Goal: Information Seeking & Learning: Learn about a topic

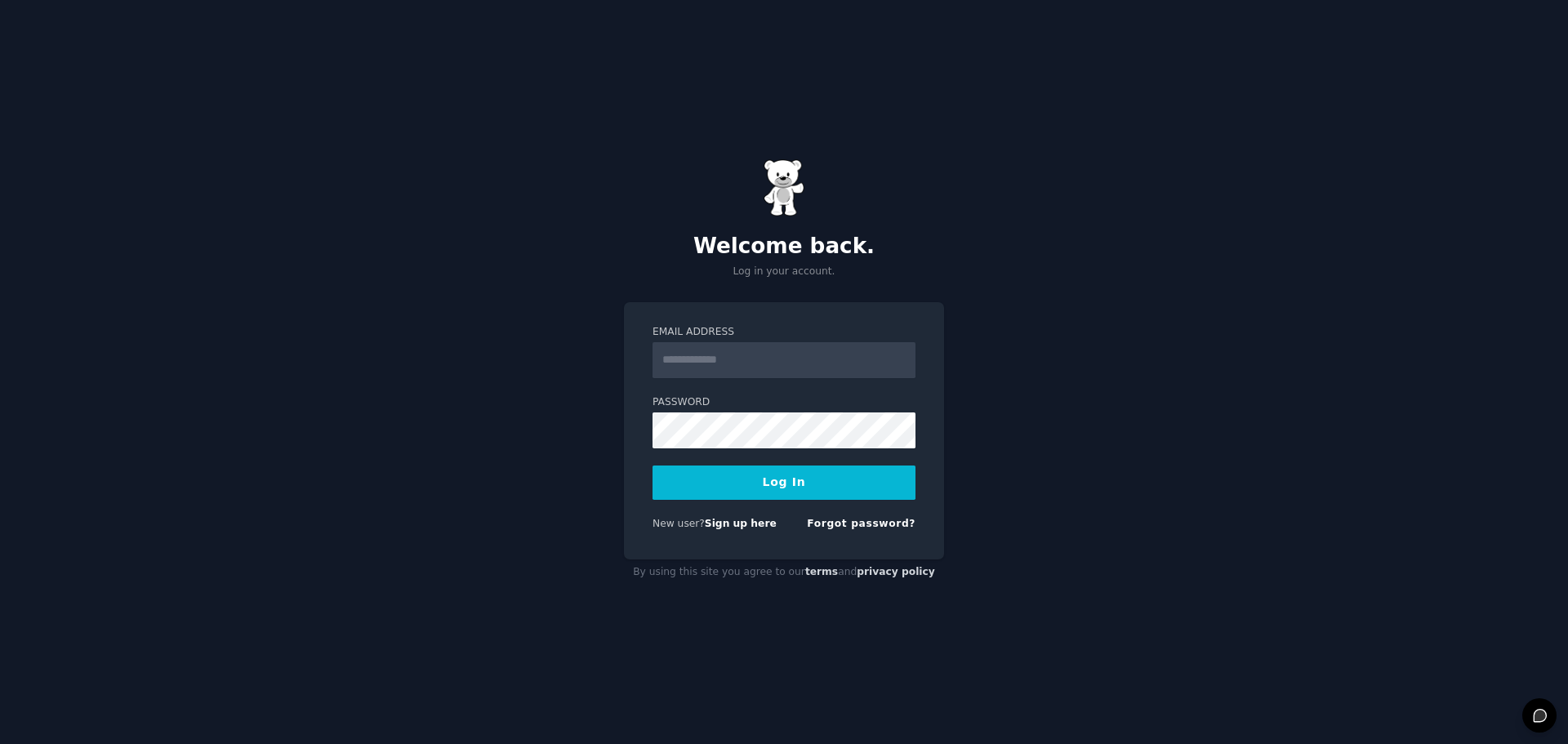
click at [728, 357] on input "Email Address" at bounding box center [783, 360] width 263 height 36
type input "**********"
click at [769, 485] on button "Log In" at bounding box center [783, 482] width 263 height 34
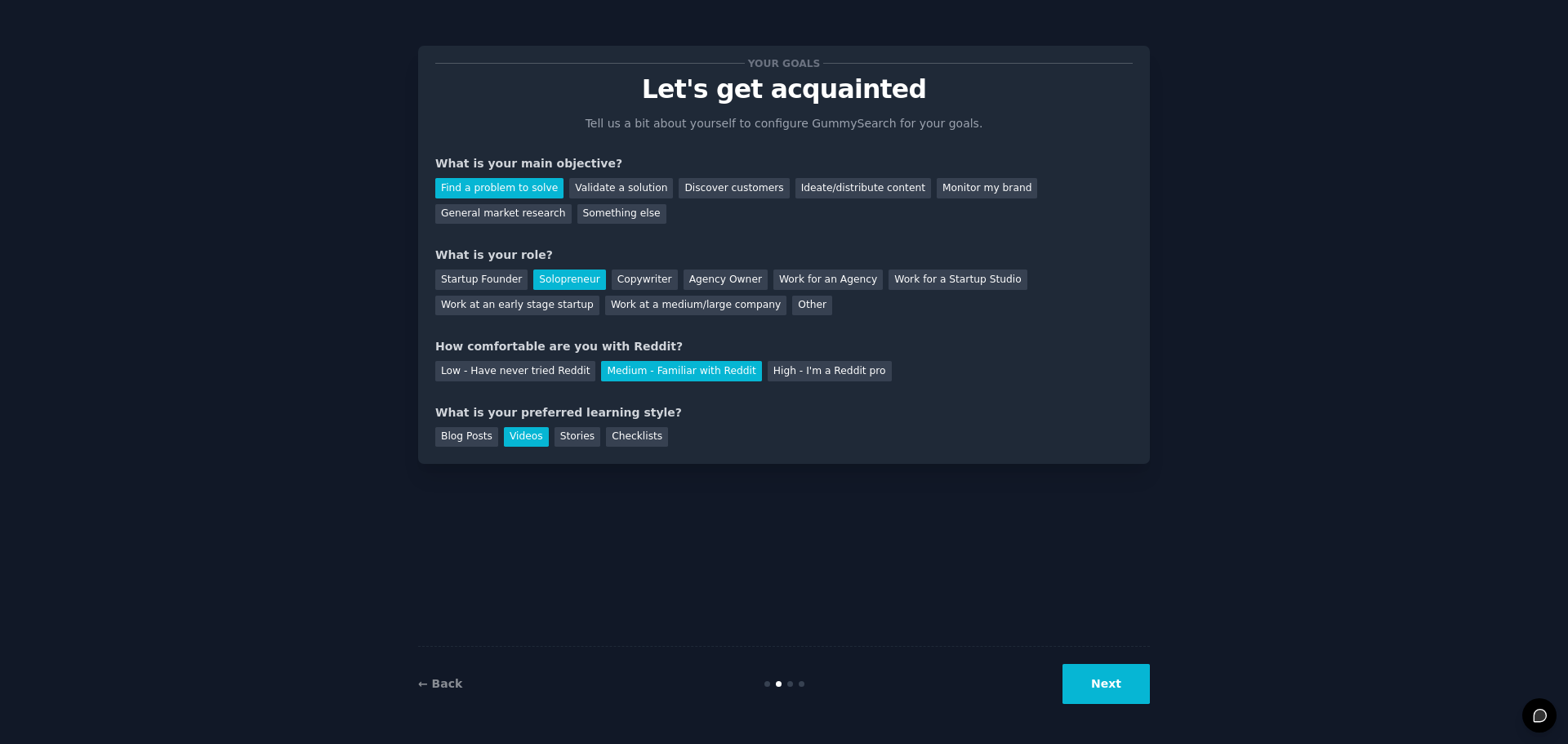
click at [1097, 673] on button "Next" at bounding box center [1106, 684] width 87 height 40
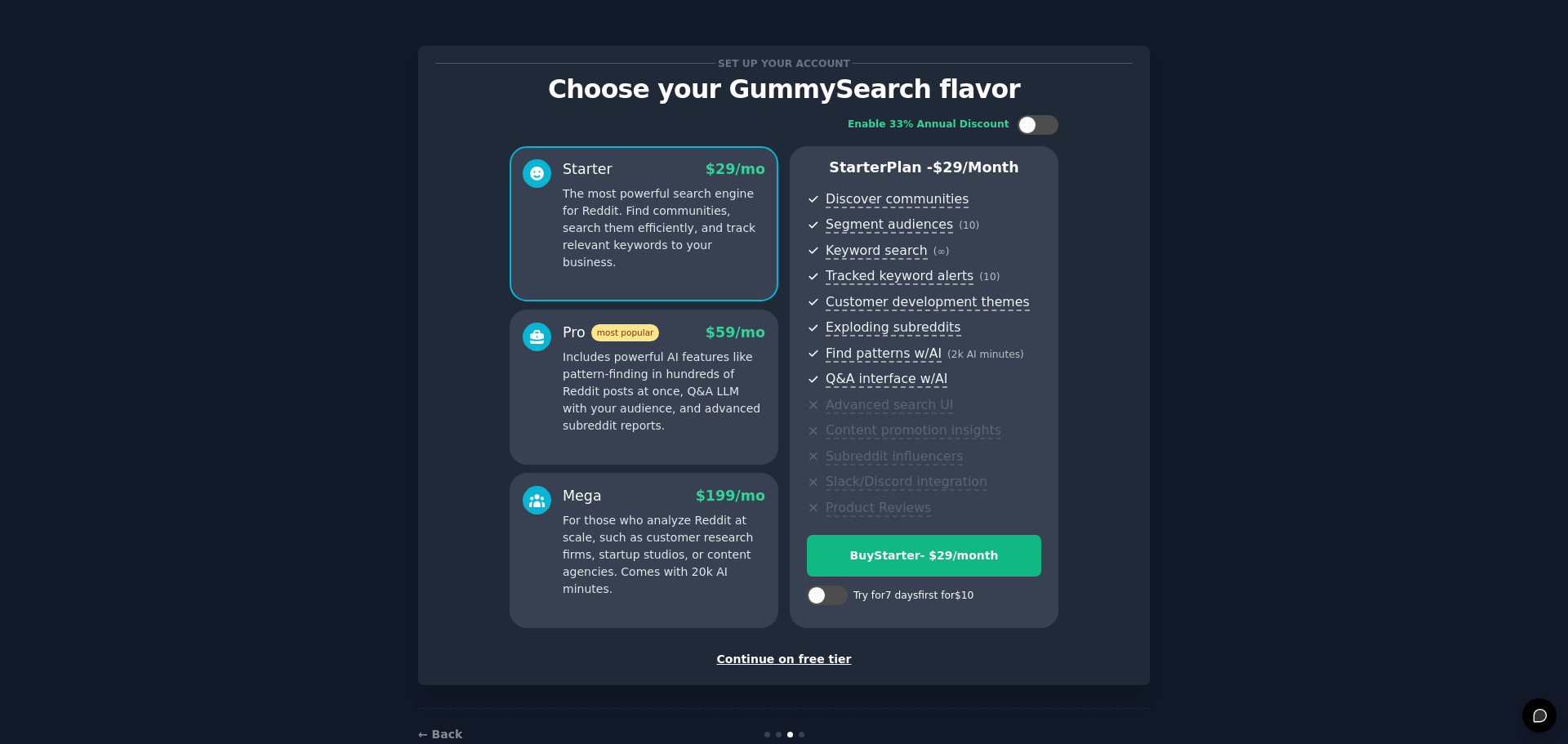
click at [813, 658] on div "Continue on free tier" at bounding box center [783, 659] width 698 height 17
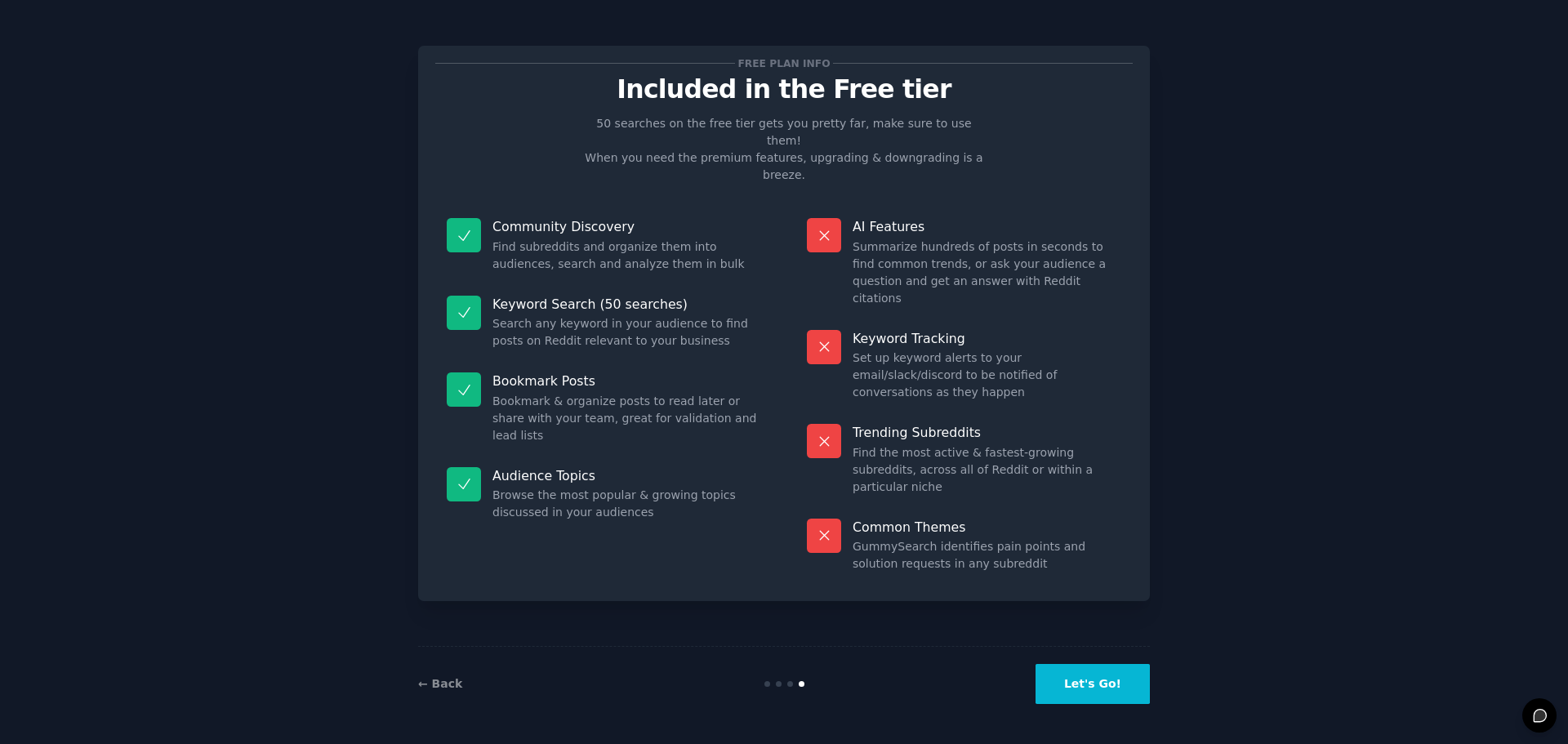
click at [1108, 688] on button "Let's Go!" at bounding box center [1092, 684] width 114 height 40
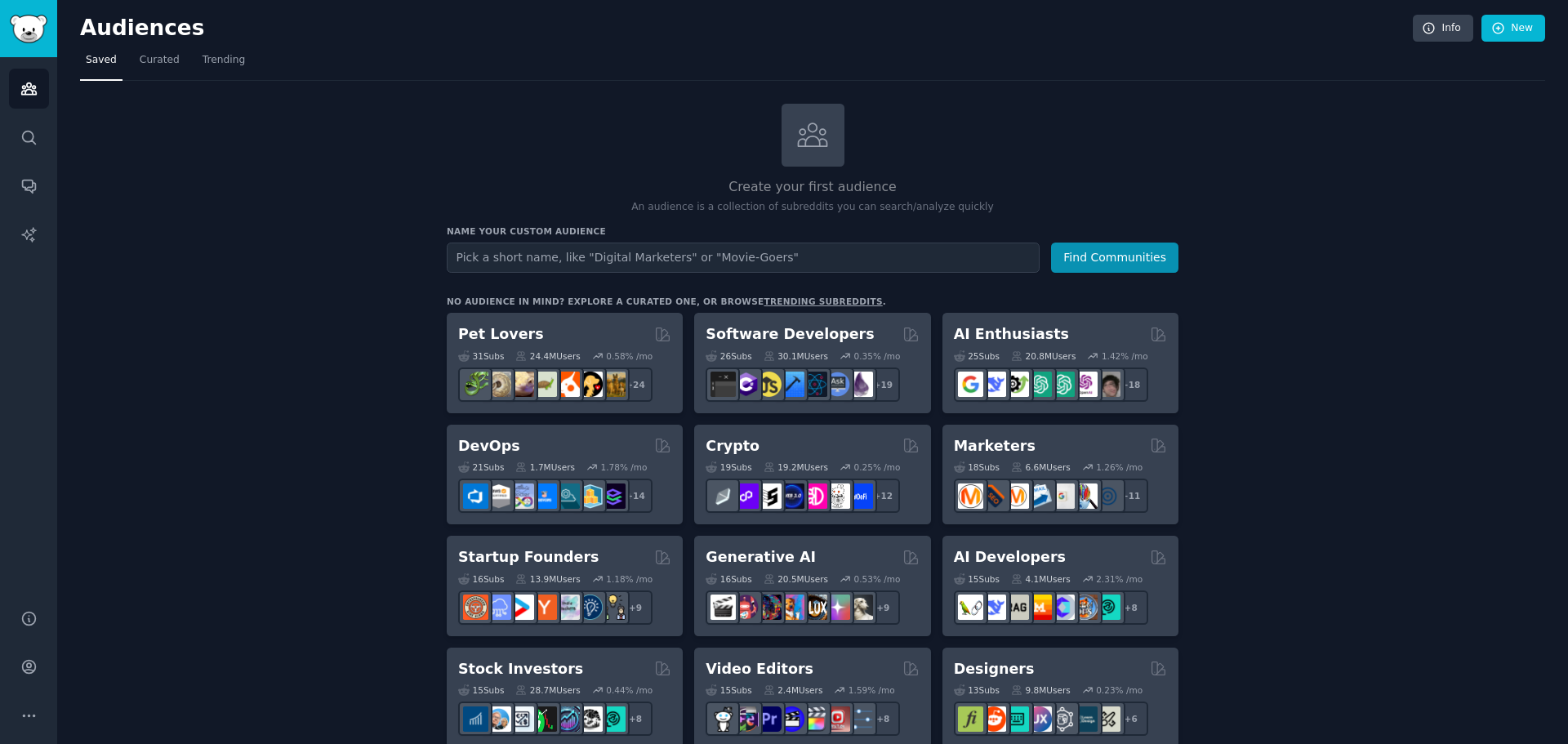
click at [764, 301] on link "trending subreddits" at bounding box center [823, 301] width 118 height 10
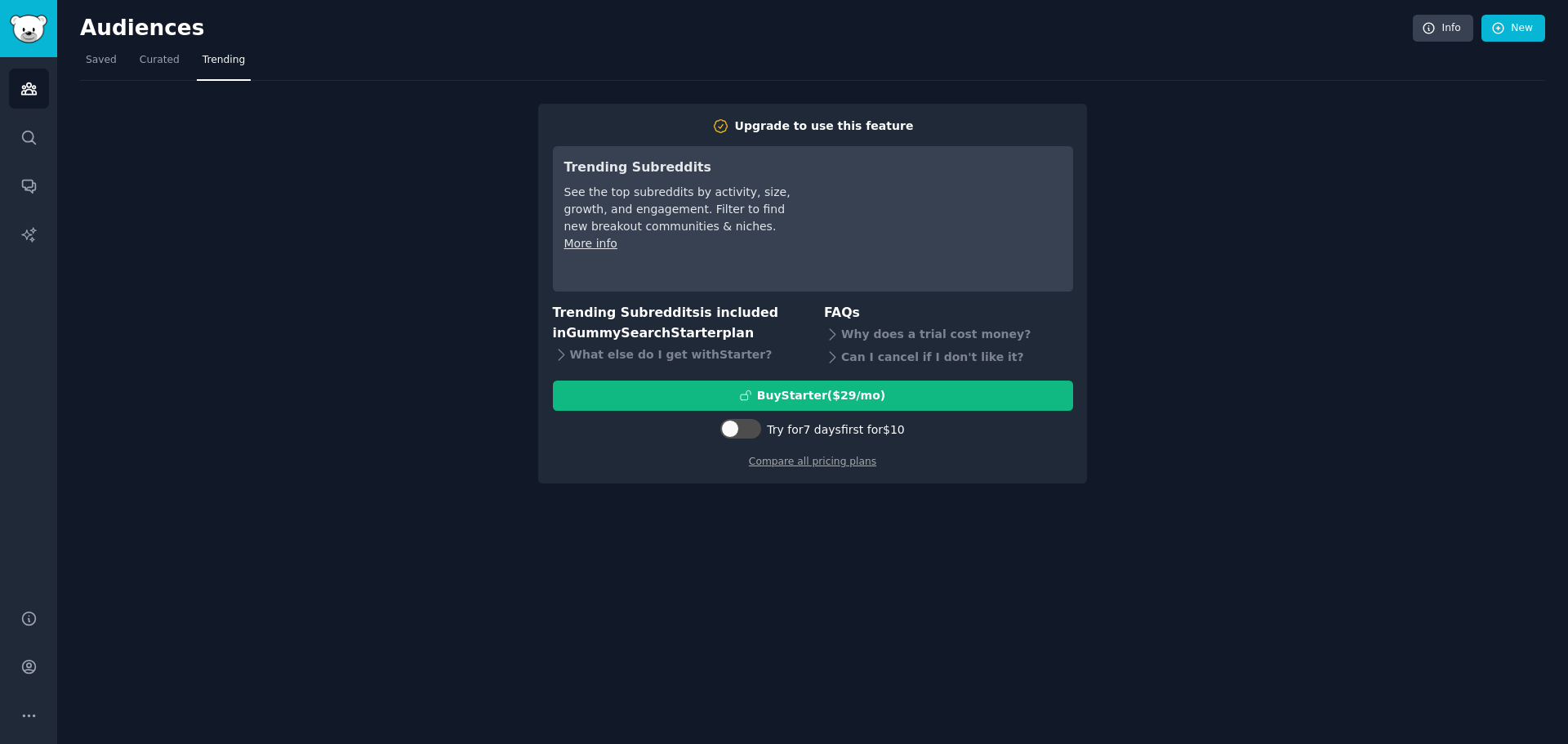
click at [319, 198] on div "Upgrade to use this feature Trending Subreddits See the top subreddits by activ…" at bounding box center [812, 282] width 1465 height 404
click at [152, 50] on link "Curated" at bounding box center [159, 64] width 51 height 34
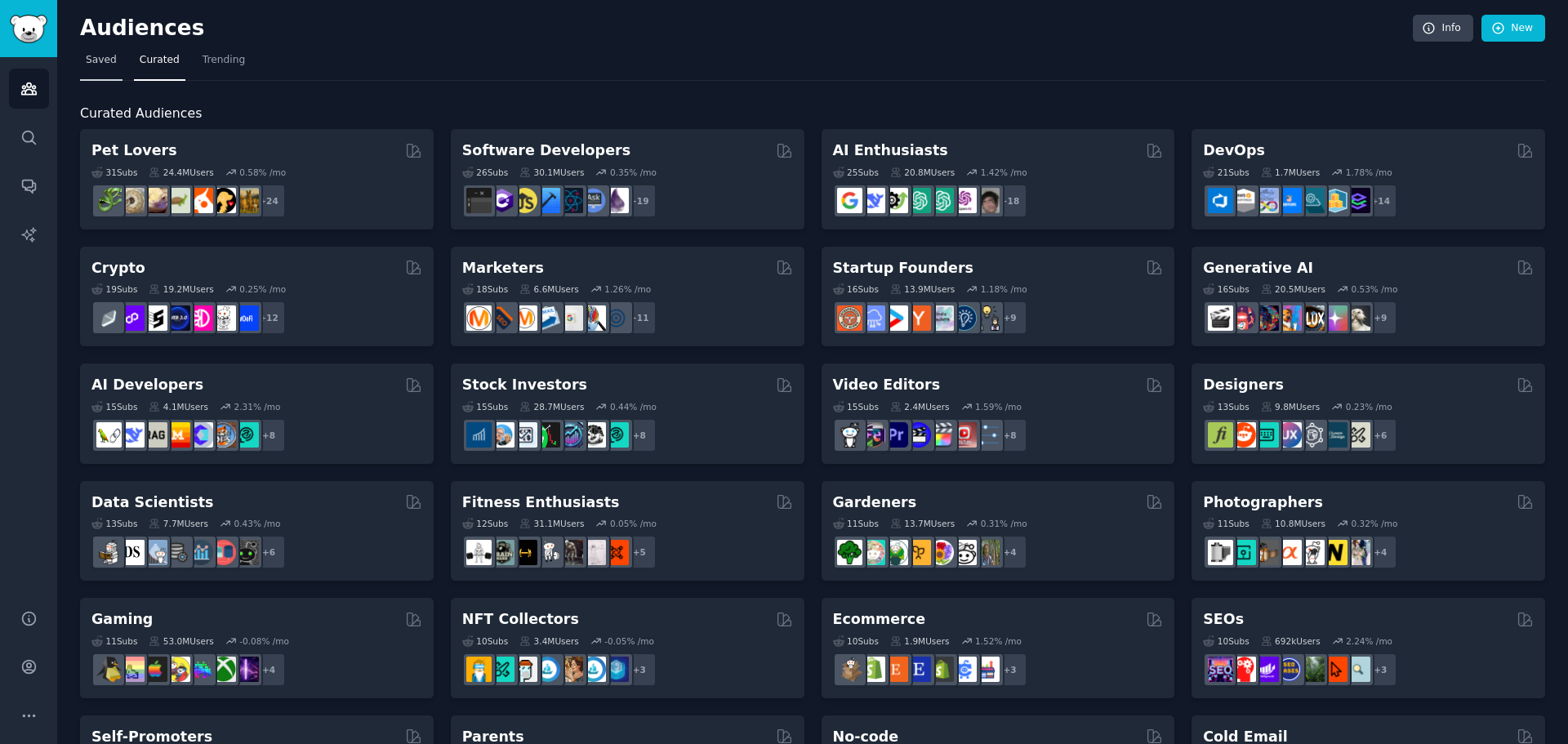
click at [99, 63] on span "Saved" at bounding box center [101, 60] width 31 height 15
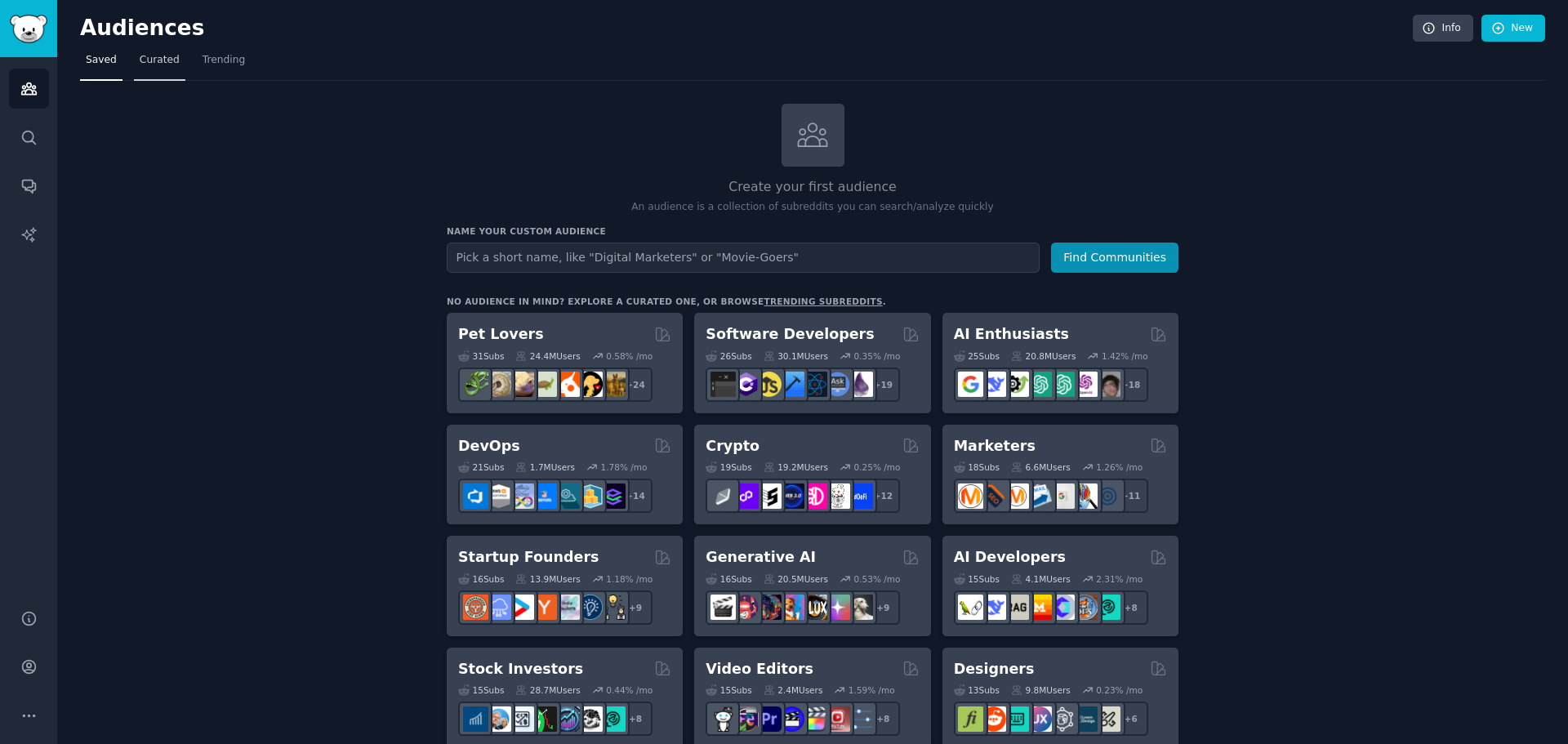
click at [154, 60] on span "Curated" at bounding box center [159, 60] width 40 height 15
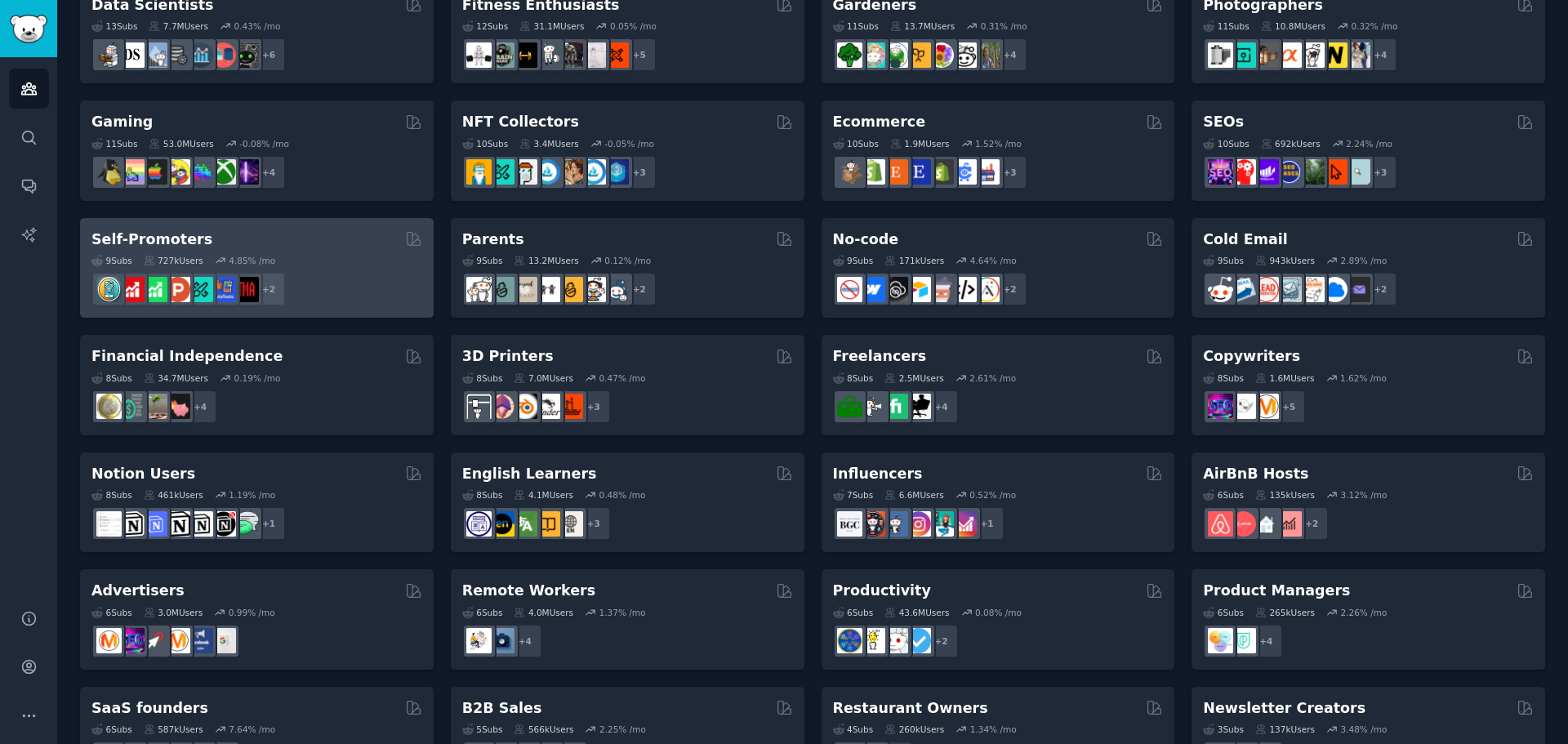
scroll to position [563, 0]
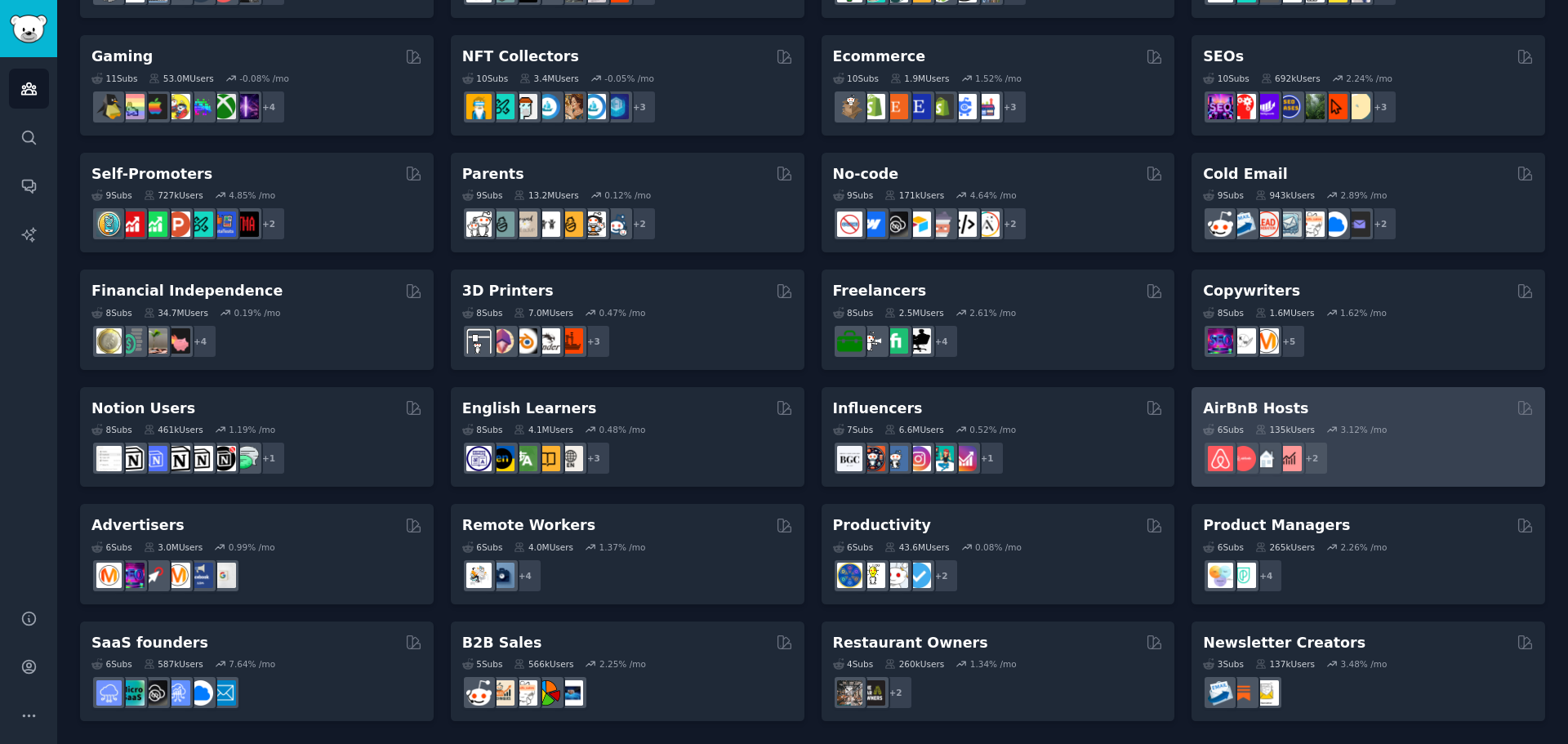
click at [1230, 406] on h2 "AirBnB Hosts" at bounding box center [1255, 409] width 105 height 20
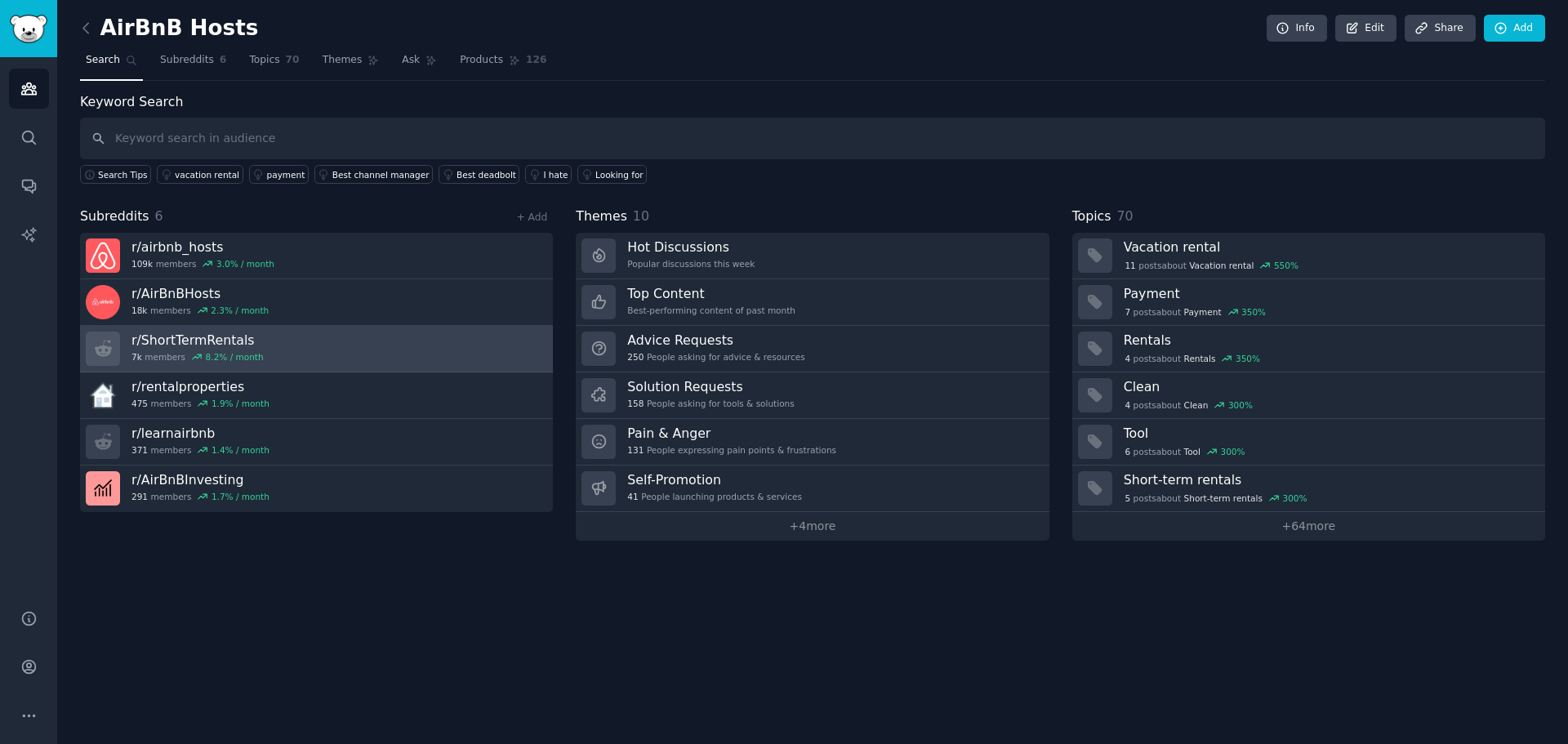
click at [217, 345] on h3 "r/ ShortTermRentals" at bounding box center [198, 340] width 133 height 17
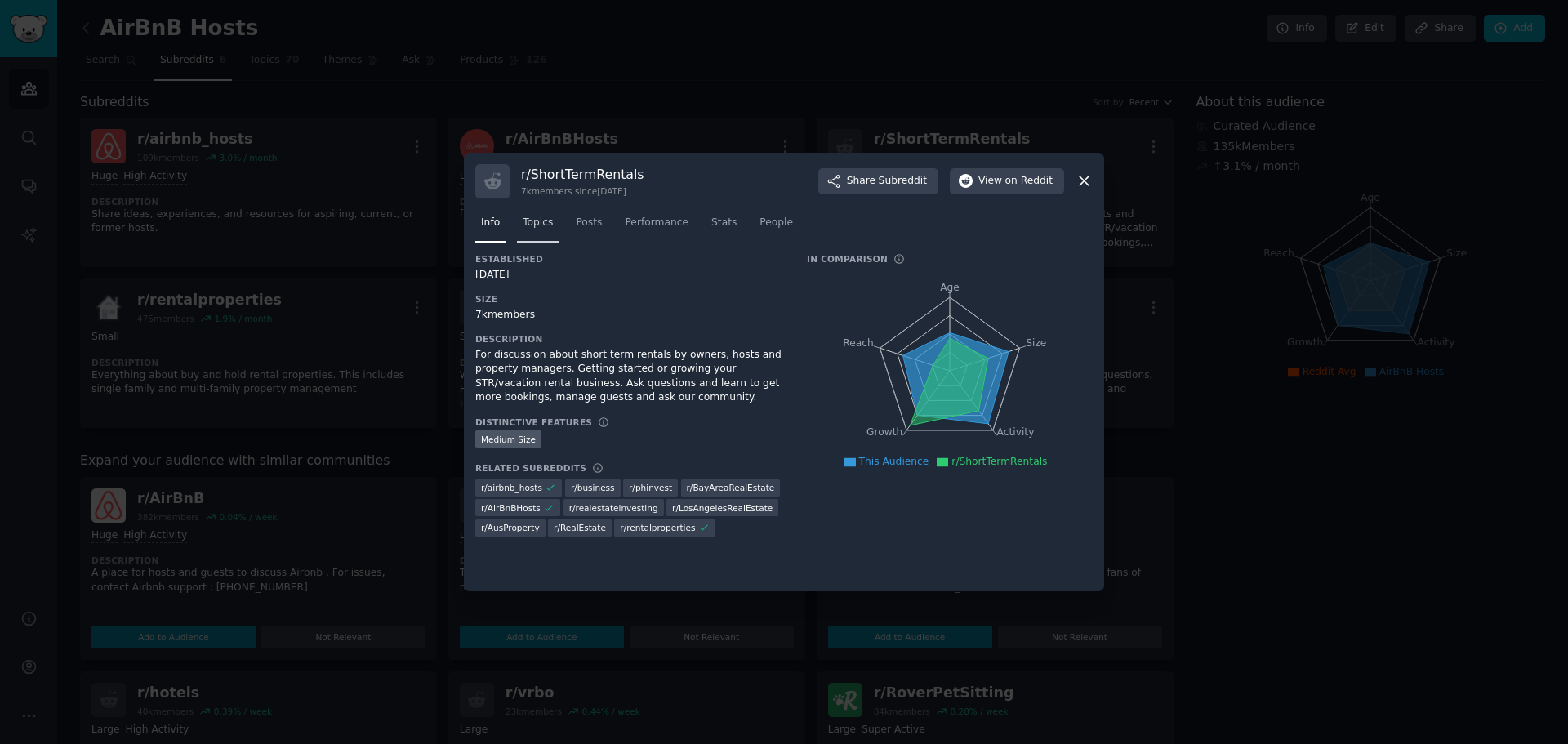
click at [550, 219] on span "Topics" at bounding box center [538, 223] width 30 height 15
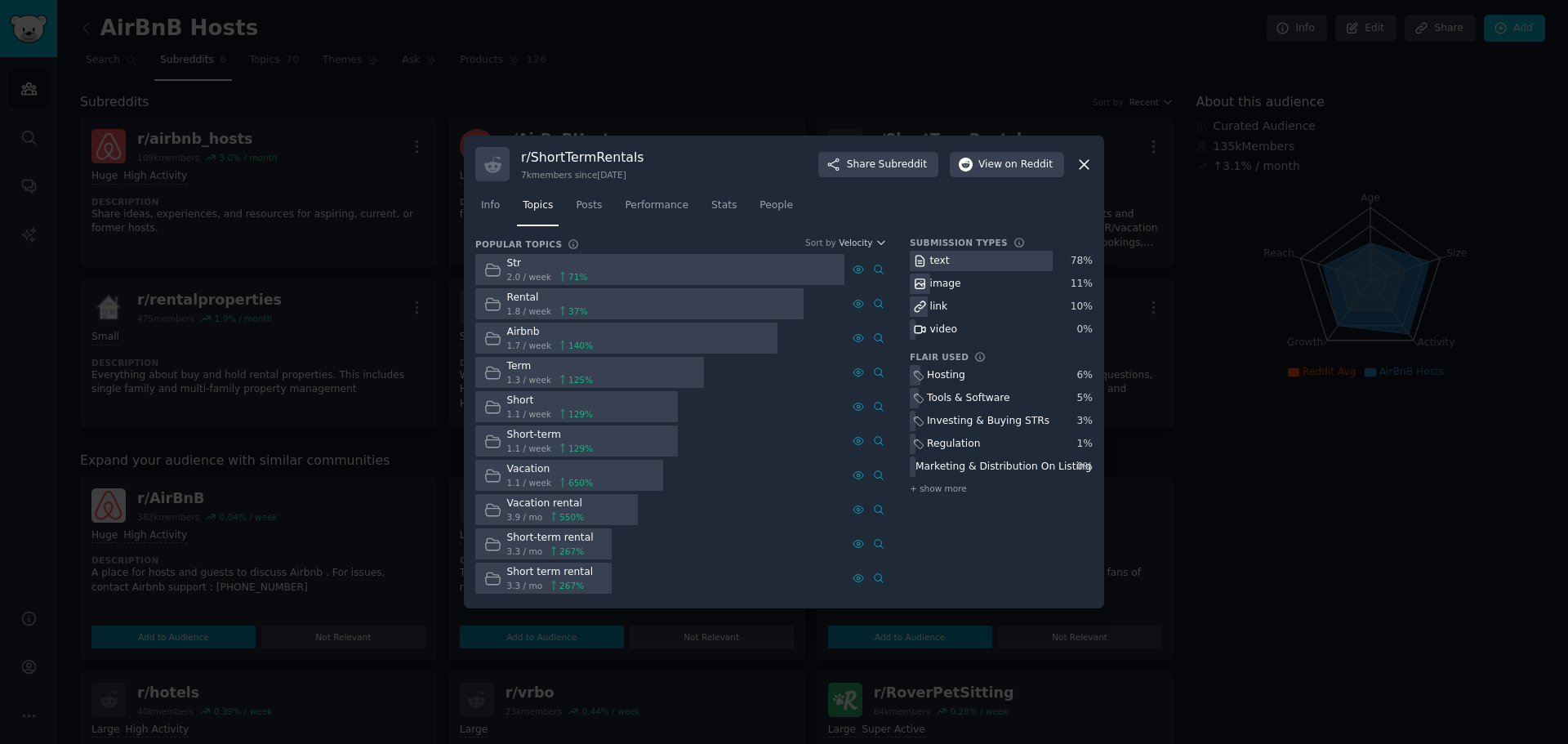
click at [512, 260] on div "Str" at bounding box center [547, 264] width 81 height 15
click at [495, 270] on icon at bounding box center [493, 270] width 17 height 17
click at [530, 273] on span "2.0 / week" at bounding box center [530, 277] width 45 height 12
click at [578, 210] on span "Posts" at bounding box center [588, 206] width 26 height 15
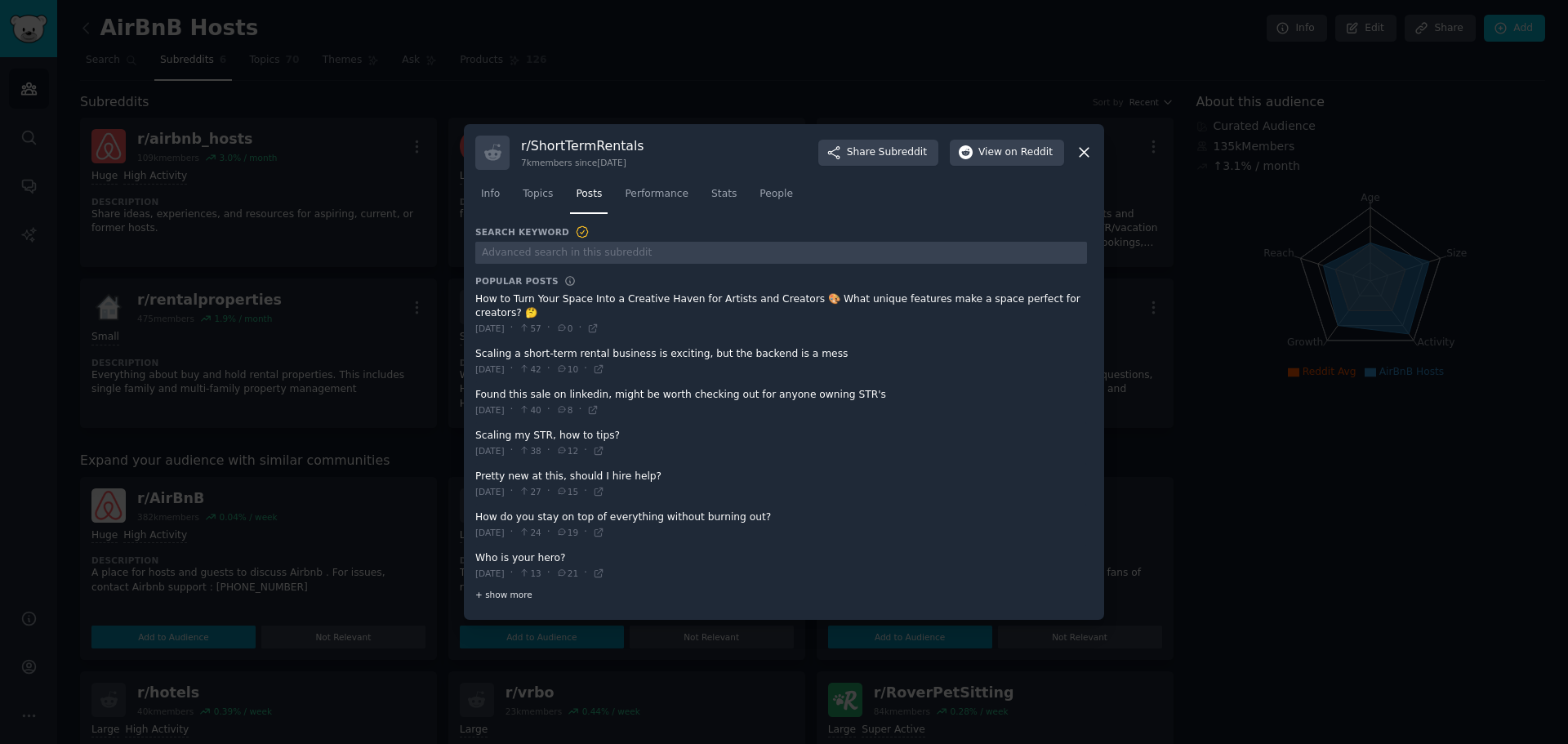
click at [515, 589] on span "+ show more" at bounding box center [504, 595] width 57 height 12
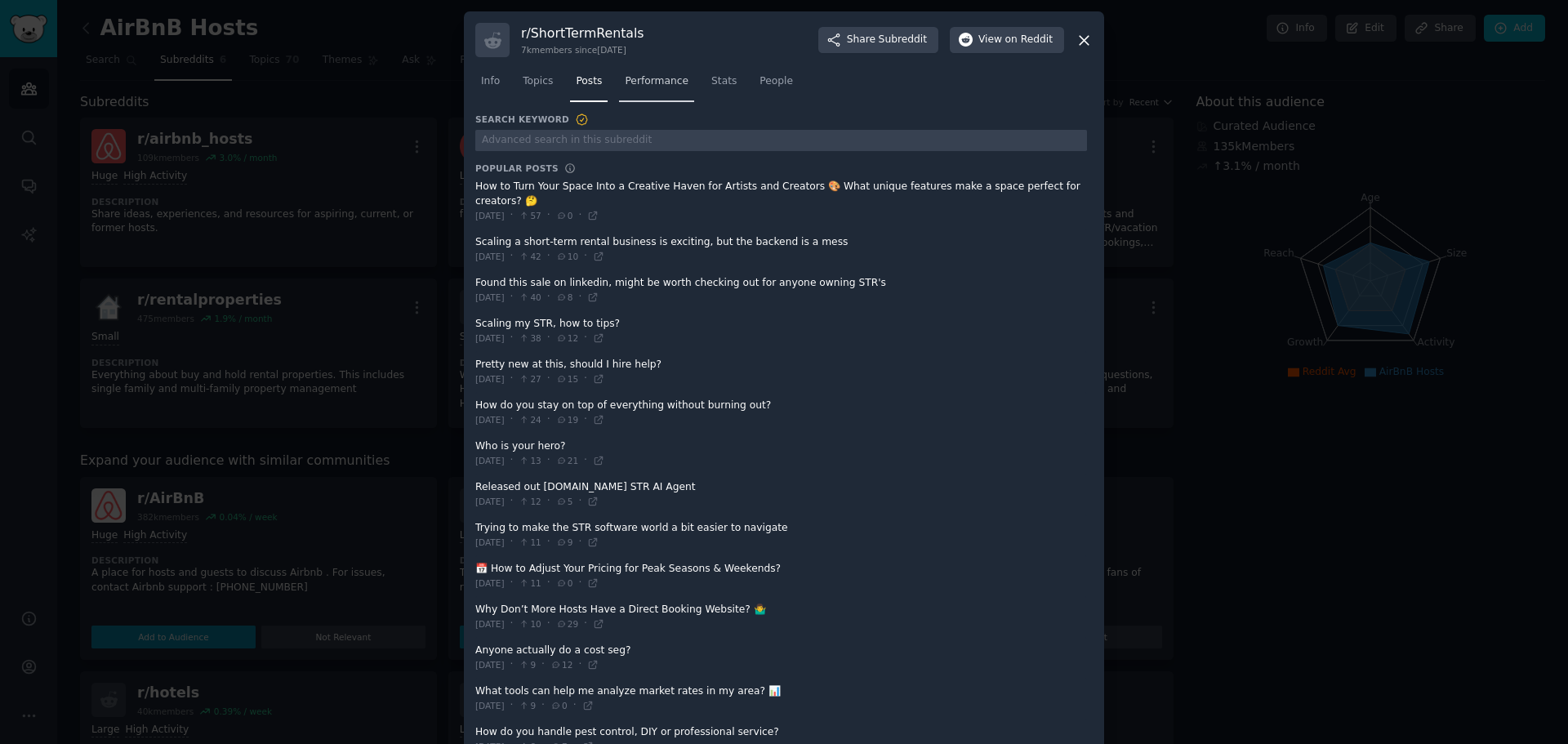
click at [661, 86] on span "Performance" at bounding box center [656, 82] width 64 height 15
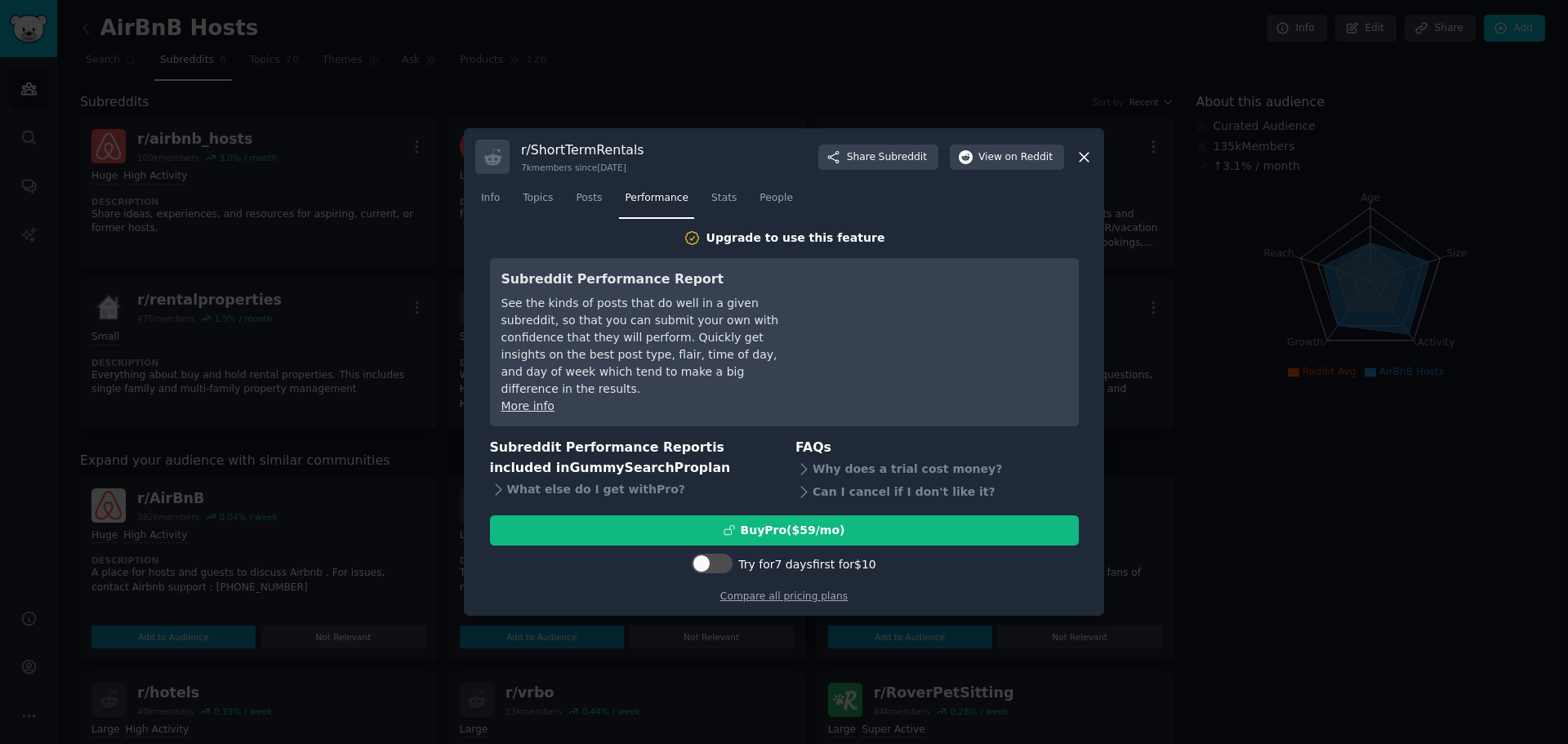
click at [711, 206] on span "Stats" at bounding box center [724, 199] width 25 height 15
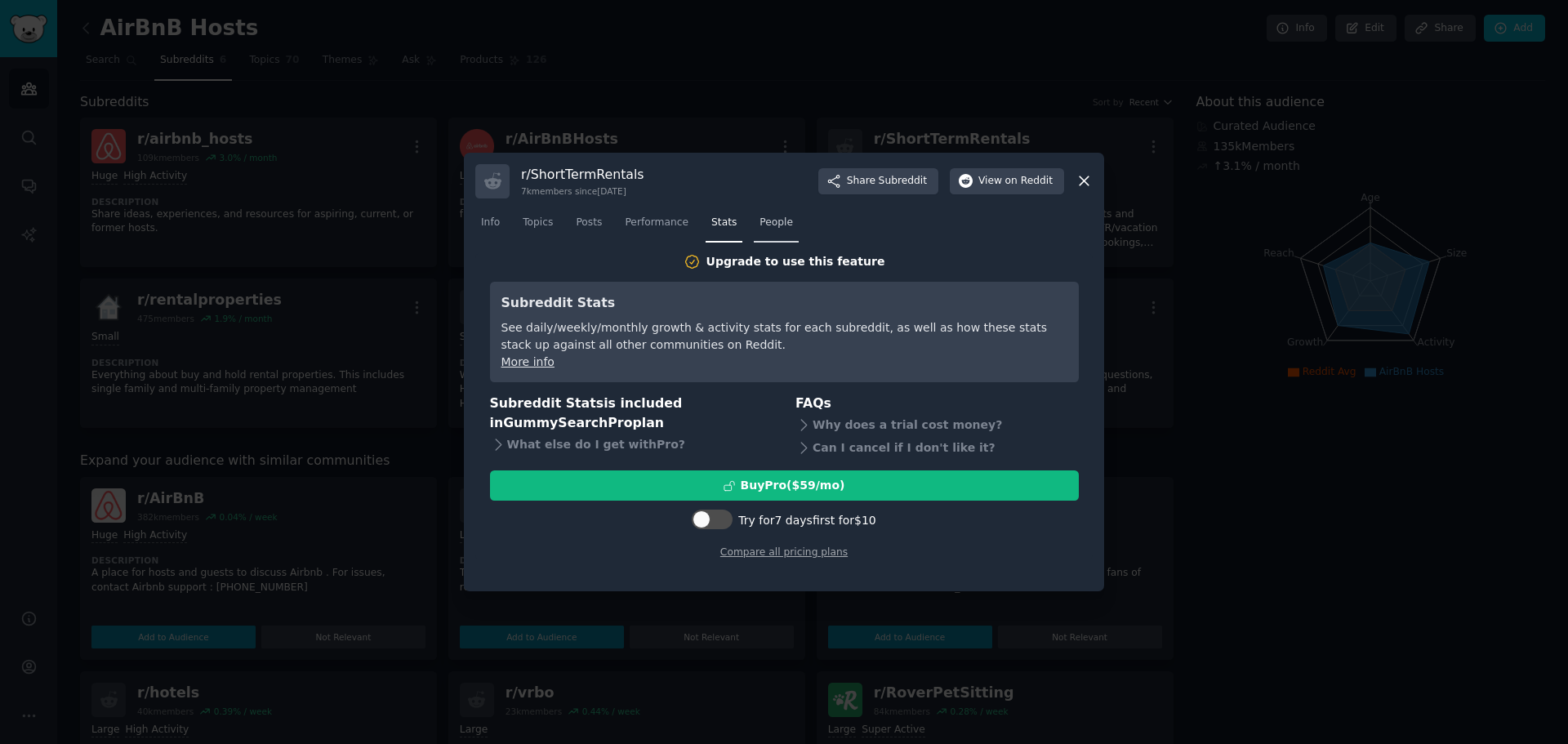
click at [760, 223] on span "People" at bounding box center [776, 223] width 34 height 15
click at [589, 219] on span "Posts" at bounding box center [588, 223] width 26 height 15
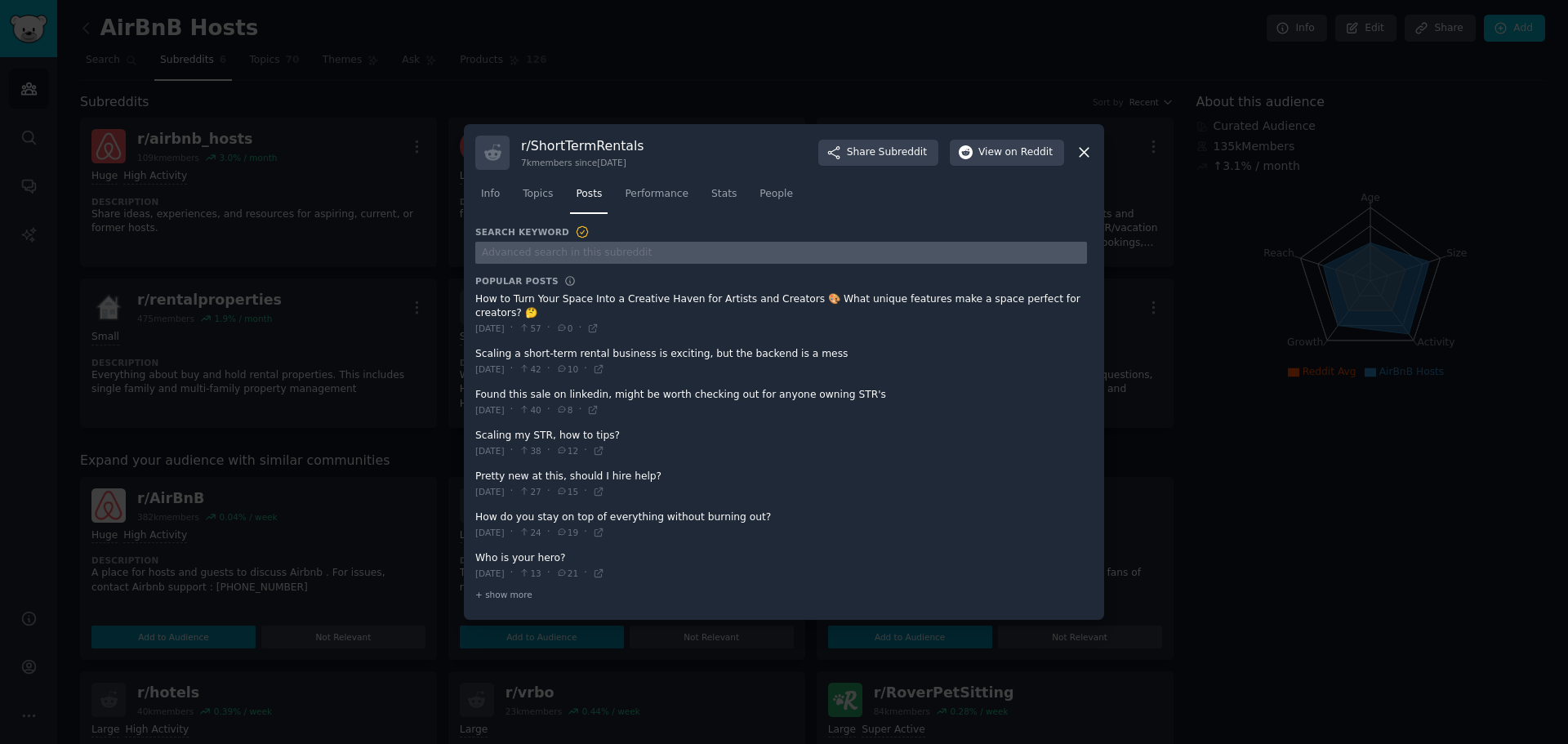
click at [578, 261] on input "text" at bounding box center [781, 253] width 612 height 22
type input "I wish"
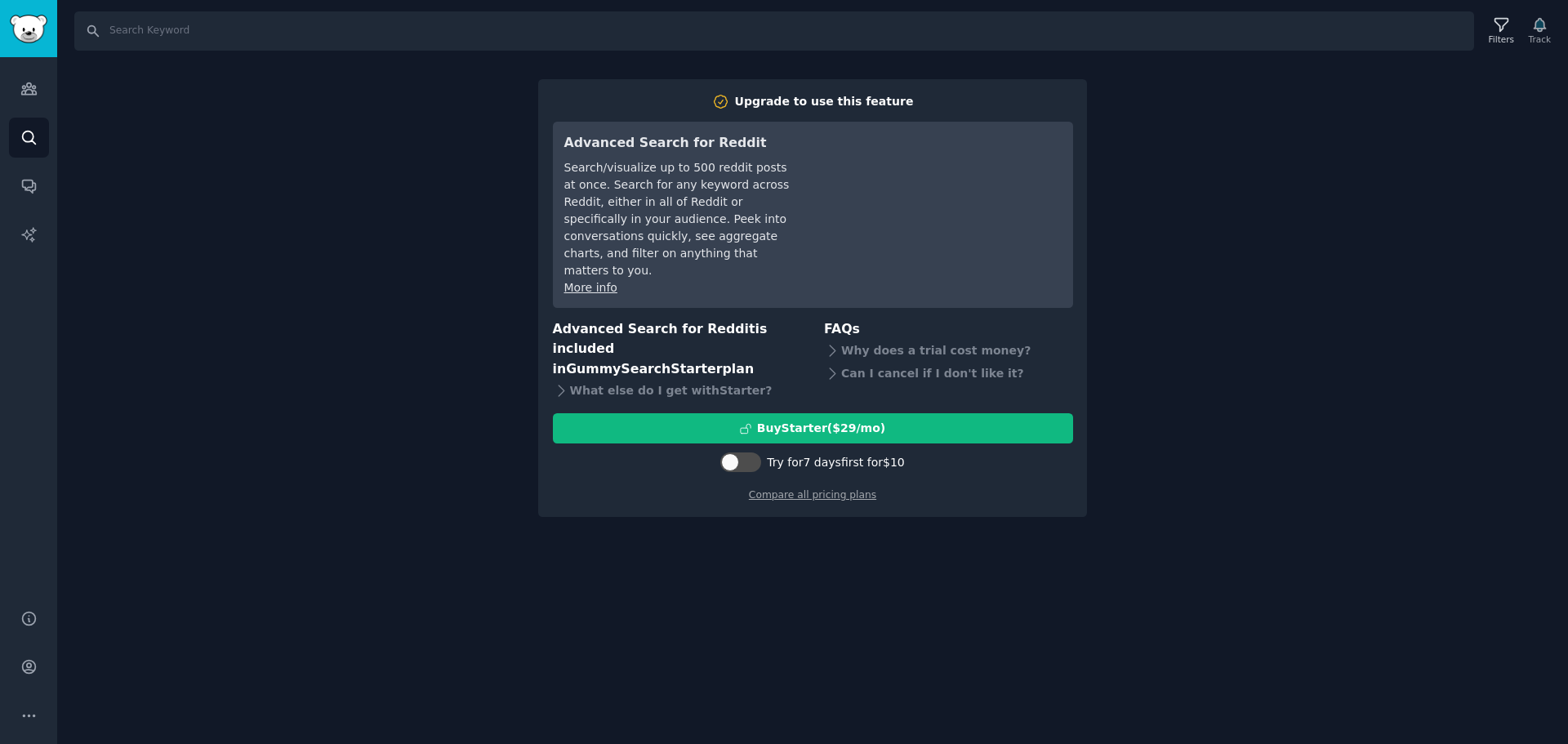
click at [458, 310] on div "Search Filters Track Upgrade to use this feature Advanced Search for Reddit Sea…" at bounding box center [813, 372] width 1511 height 744
click at [28, 80] on icon "Sidebar" at bounding box center [29, 88] width 17 height 17
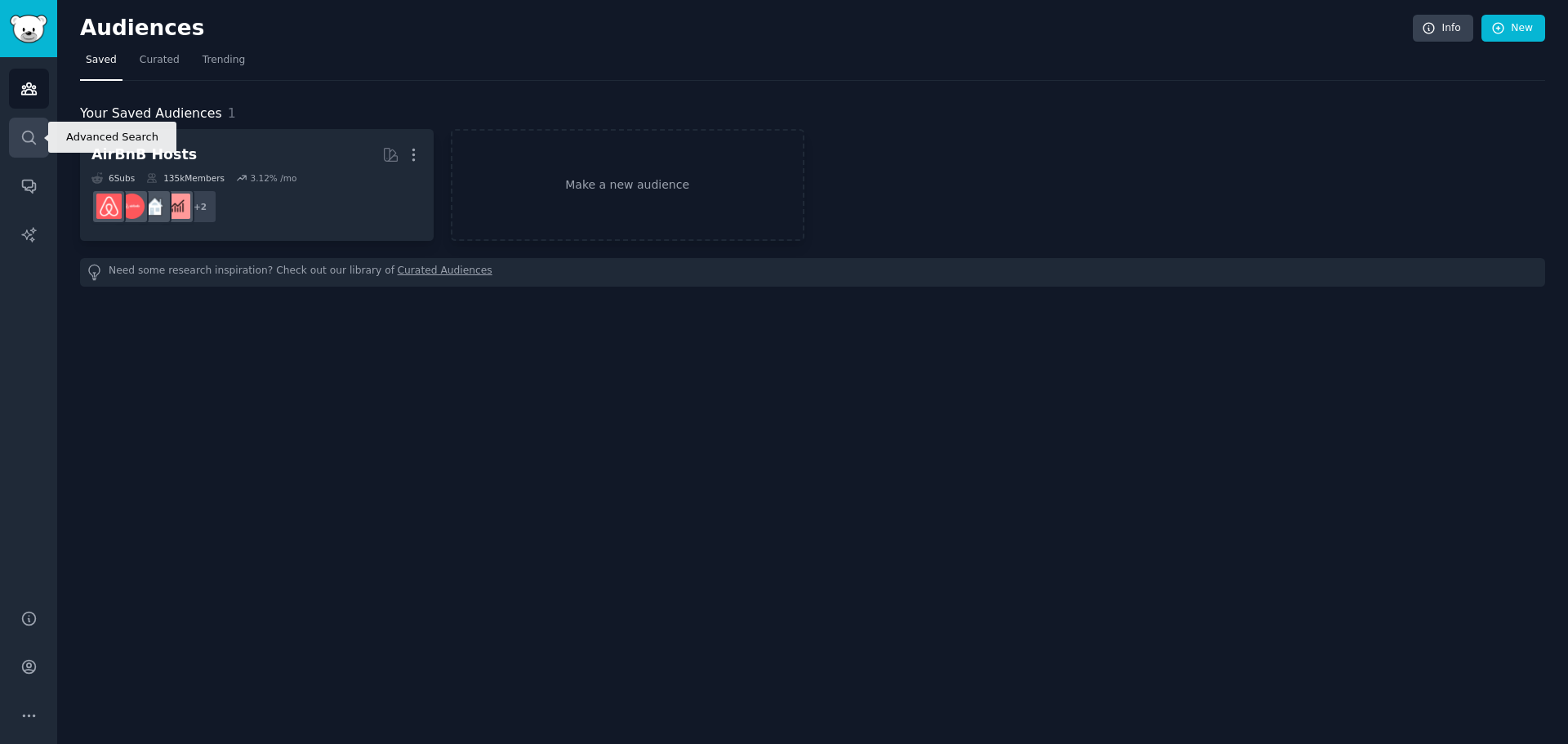
click at [28, 120] on link "Search" at bounding box center [29, 138] width 40 height 40
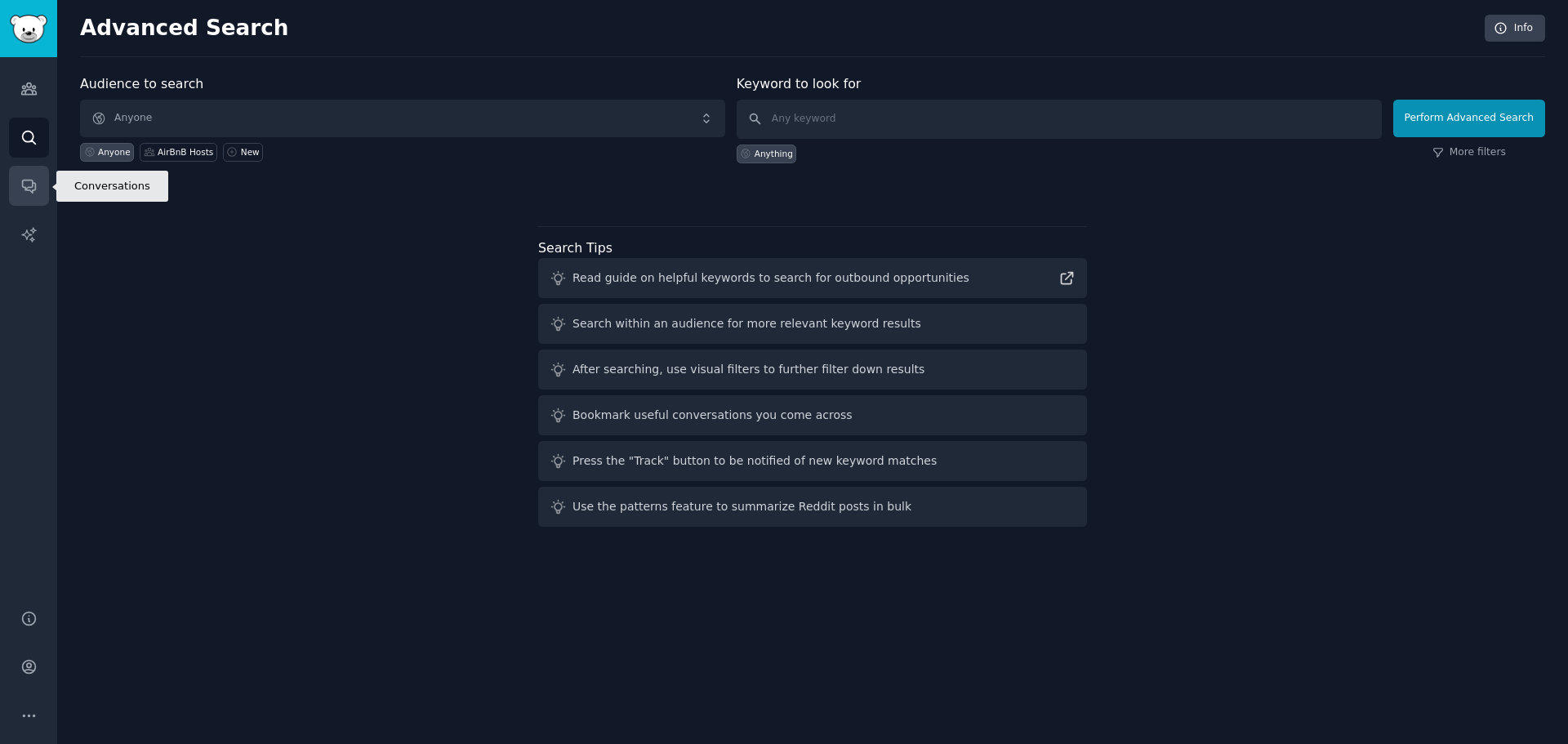
click at [34, 193] on icon "Sidebar" at bounding box center [29, 186] width 17 height 17
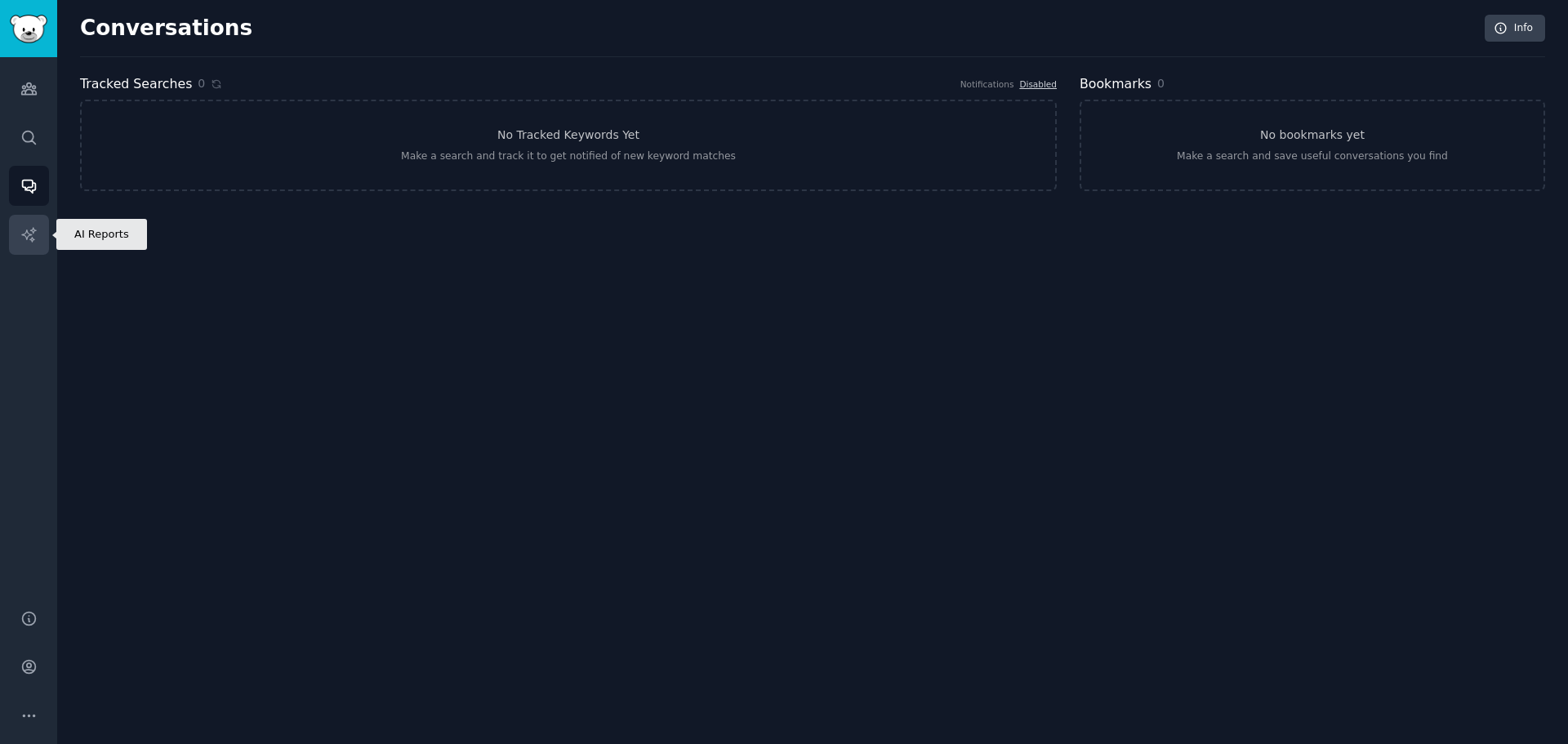
click at [34, 224] on link "AI Reports" at bounding box center [29, 235] width 40 height 40
